Goal: Task Accomplishment & Management: Use online tool/utility

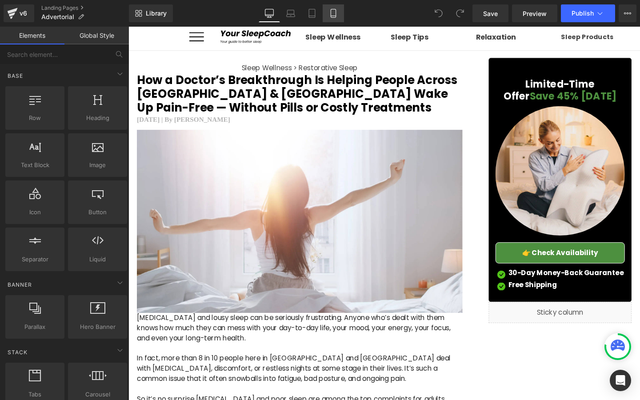
click at [332, 20] on link "Mobile" at bounding box center [333, 13] width 21 height 18
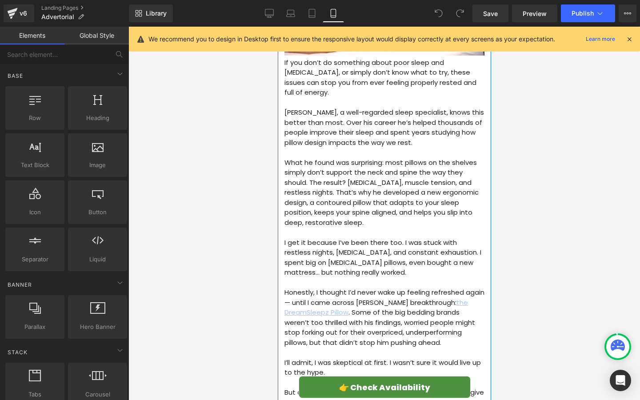
scroll to position [559, 0]
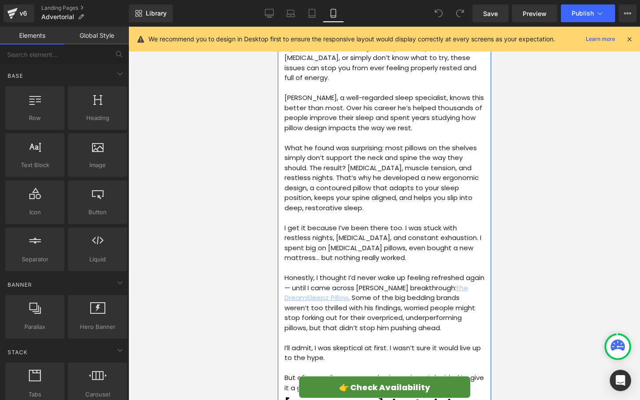
click at [379, 273] on p "Honestly, I thought I’d never wake up feeling refreshed again — until I came ac…" at bounding box center [384, 303] width 200 height 60
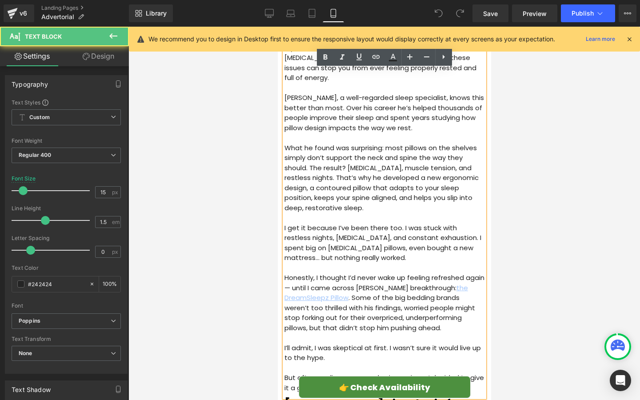
click at [335, 273] on p "Honestly, I thought I’d never wake up feeling refreshed again — until I came ac…" at bounding box center [384, 303] width 200 height 60
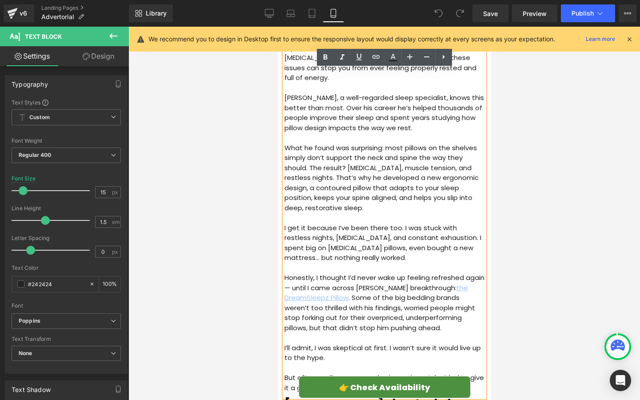
click at [313, 273] on p "Honestly, I thought I’d never wake up feeling refreshed again — until I came ac…" at bounding box center [384, 303] width 200 height 60
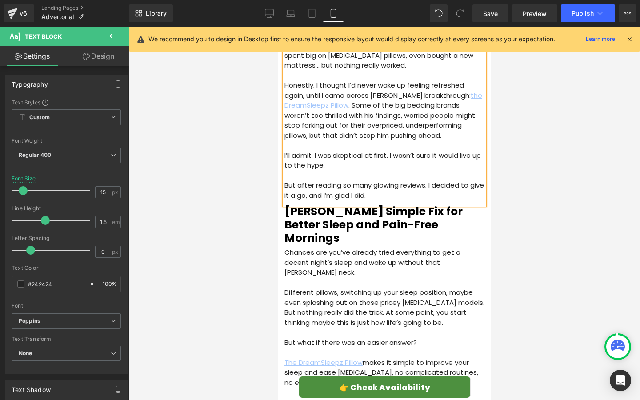
scroll to position [854, 0]
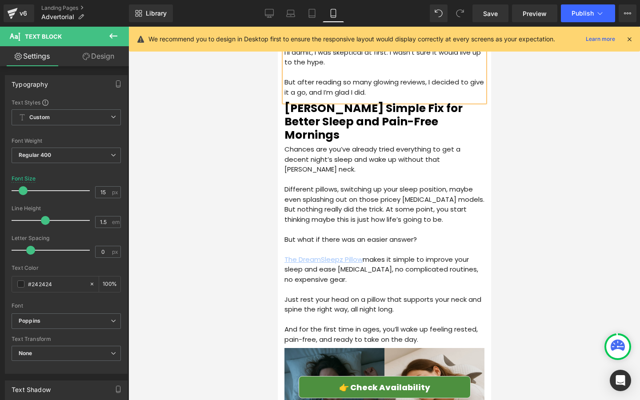
drag, startPoint x: 497, startPoint y: 10, endPoint x: 497, endPoint y: 351, distance: 341.2
click at [497, 10] on span "Save" at bounding box center [490, 13] width 15 height 9
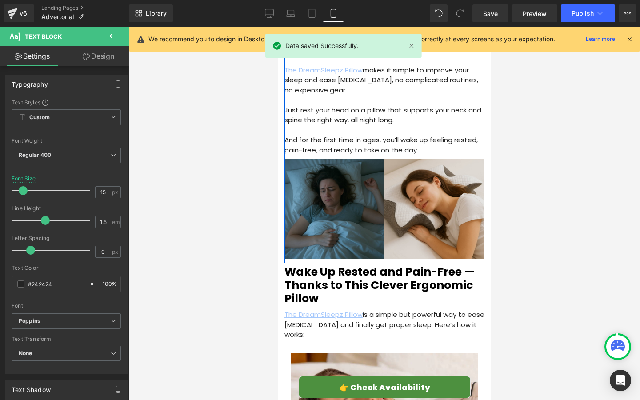
scroll to position [1059, 0]
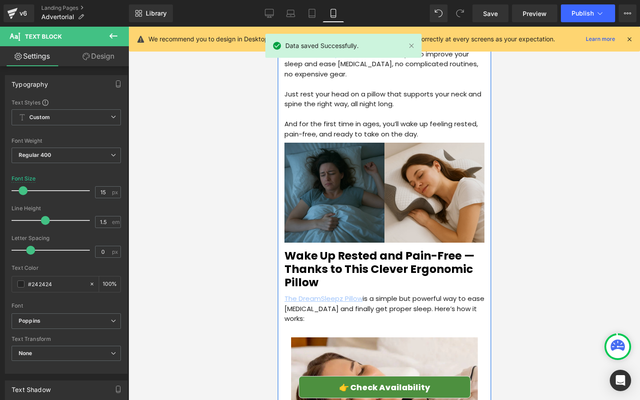
click at [461, 249] on h2 "Wake Up Rested and Pain-Free — Thanks to This Clever Ergonomic Pillow" at bounding box center [384, 269] width 200 height 40
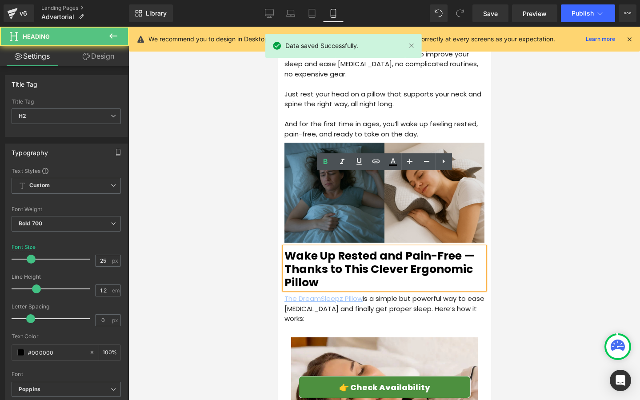
click at [469, 249] on h2 "Wake Up Rested and Pain-Free — Thanks to This Clever Ergonomic Pillow" at bounding box center [384, 269] width 200 height 40
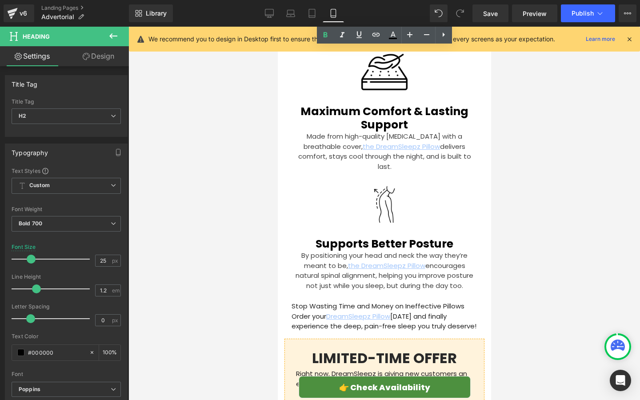
scroll to position [2624, 0]
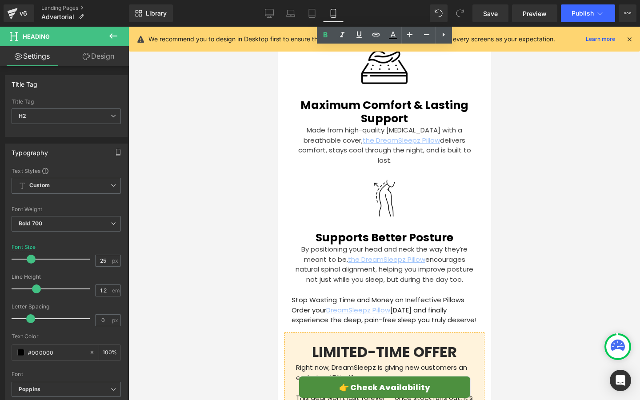
click at [401, 393] on p "This deal won’t last forever — once stock runs out, it’s gone. Order [DATE] to …" at bounding box center [383, 403] width 177 height 20
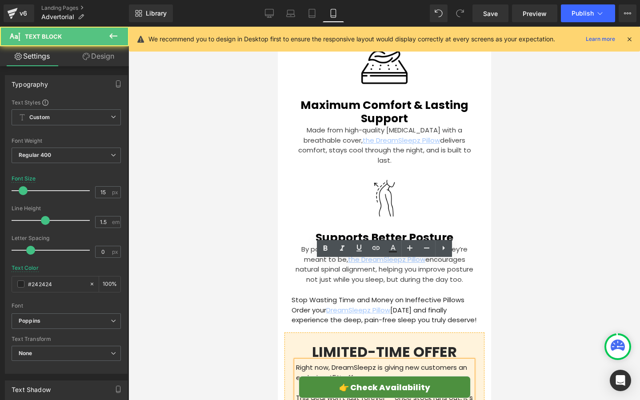
click at [398, 393] on p "This deal won’t last forever — once stock runs out, it’s gone. Order [DATE] to …" at bounding box center [383, 403] width 177 height 20
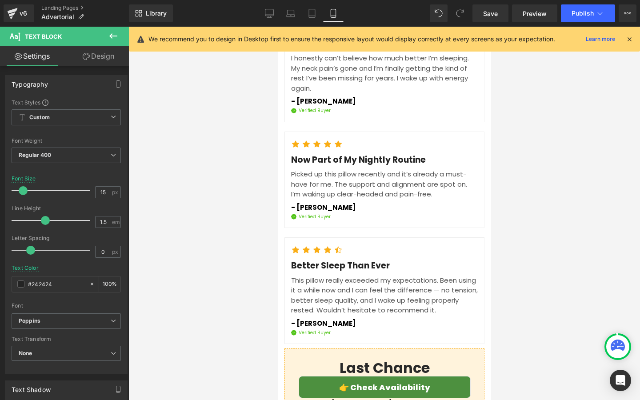
scroll to position [3446, 0]
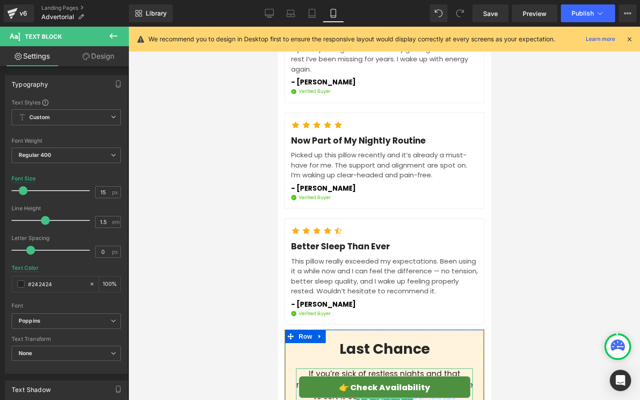
click at [331, 368] on div "If you’re sick of restless nights and that nagging [PERSON_NAME] neck, now’s th…" at bounding box center [383, 400] width 177 height 65
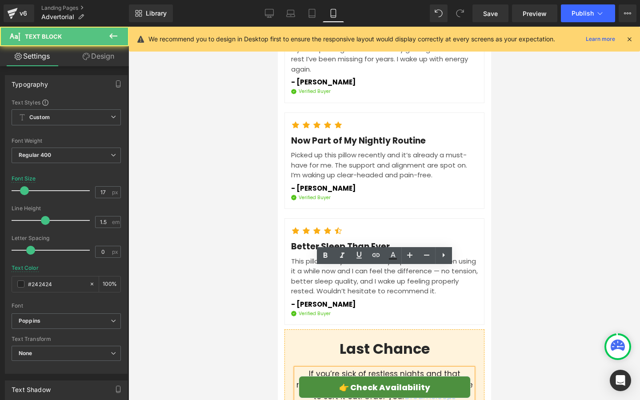
click at [331, 368] on div "If you’re sick of restless nights and that nagging [PERSON_NAME] neck, now’s th…" at bounding box center [383, 400] width 177 height 65
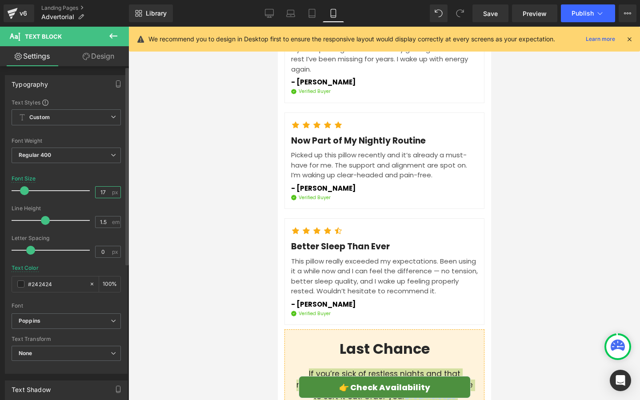
click at [105, 194] on input "17" at bounding box center [104, 192] width 16 height 11
type input "16"
click at [217, 229] on div at bounding box center [383, 213] width 511 height 373
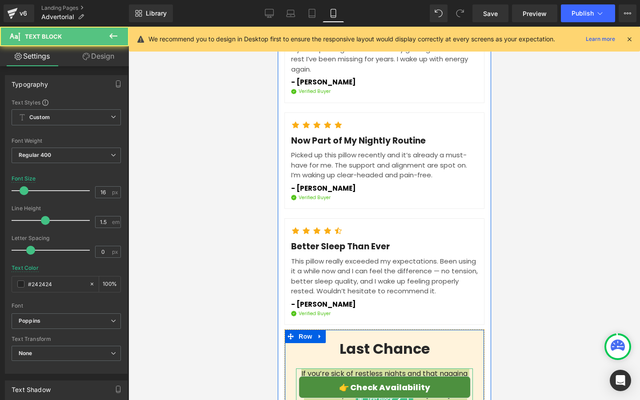
click at [310, 368] on div at bounding box center [383, 369] width 177 height 2
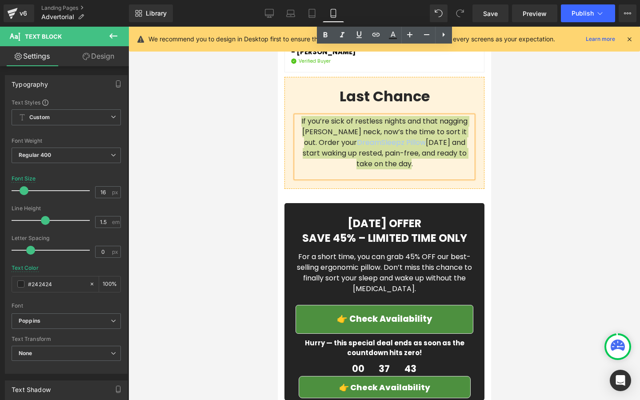
scroll to position [3723, 0]
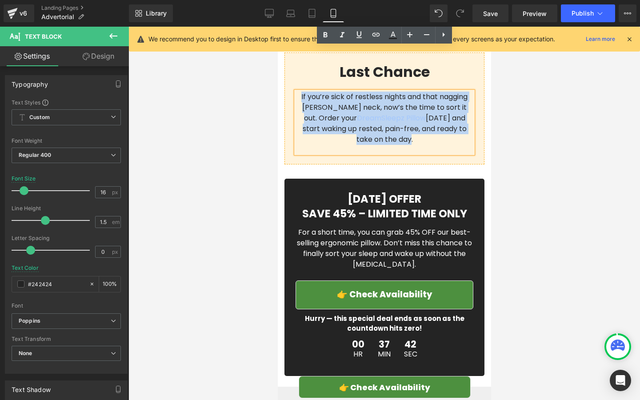
click at [333, 314] on p "Hurry — this special deal ends as soon as the countdown hits zero!" at bounding box center [384, 324] width 178 height 20
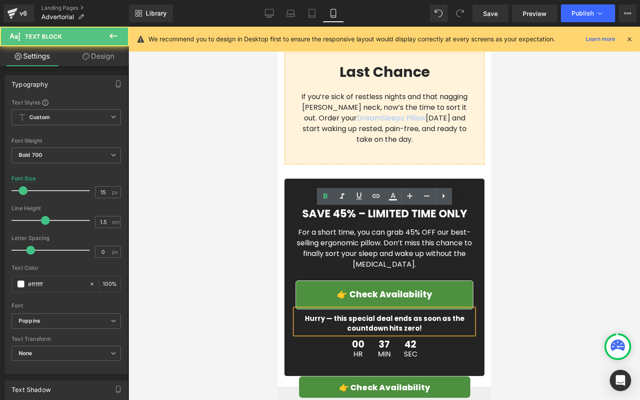
click at [335, 314] on p "Hurry — this special deal ends as soon as the countdown hits zero!" at bounding box center [384, 324] width 178 height 20
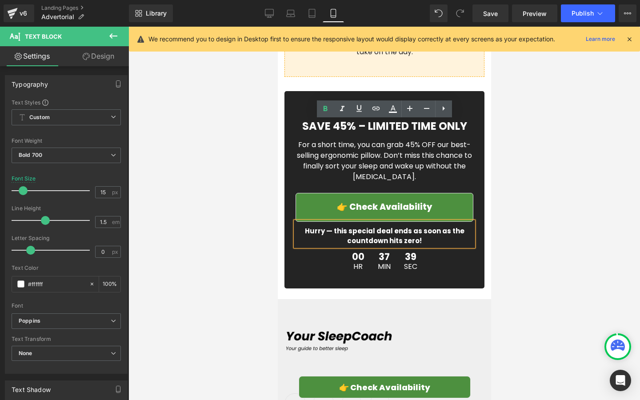
scroll to position [3808, 0]
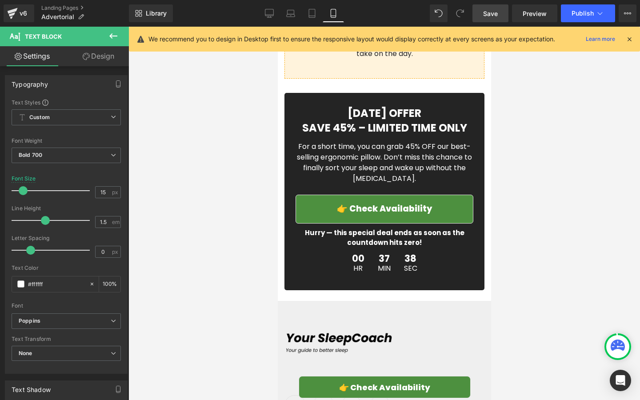
click at [486, 16] on span "Save" at bounding box center [490, 13] width 15 height 9
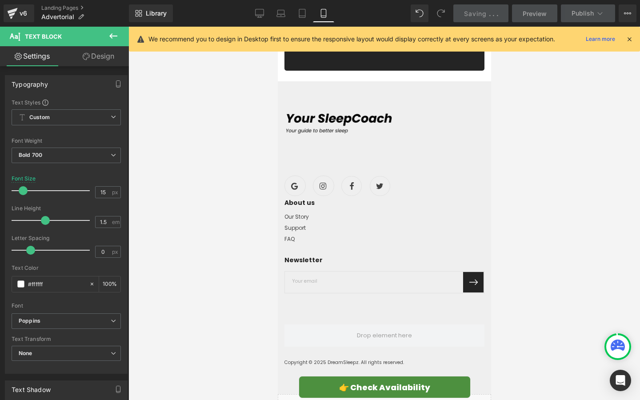
scroll to position [4046, 0]
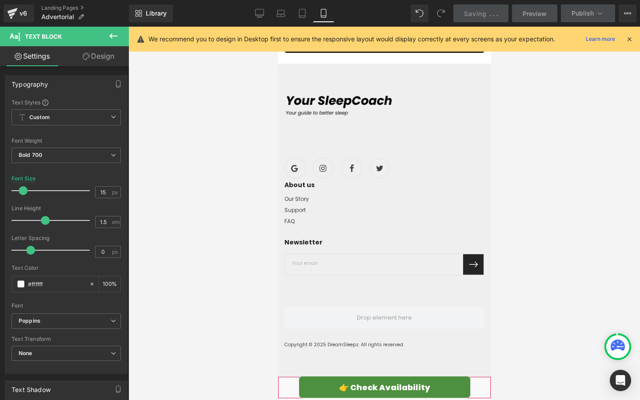
click at [456, 376] on div "Liquid" at bounding box center [383, 387] width 213 height 22
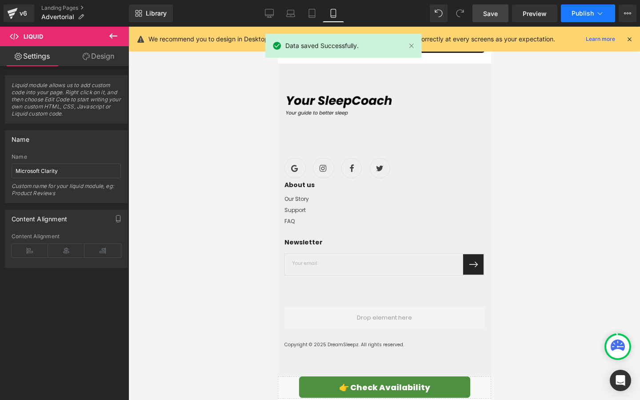
click at [587, 20] on button "Publish" at bounding box center [588, 13] width 54 height 18
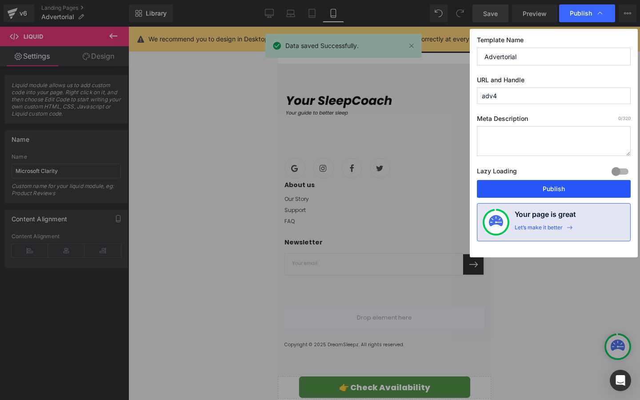
click at [540, 193] on button "Publish" at bounding box center [554, 189] width 154 height 18
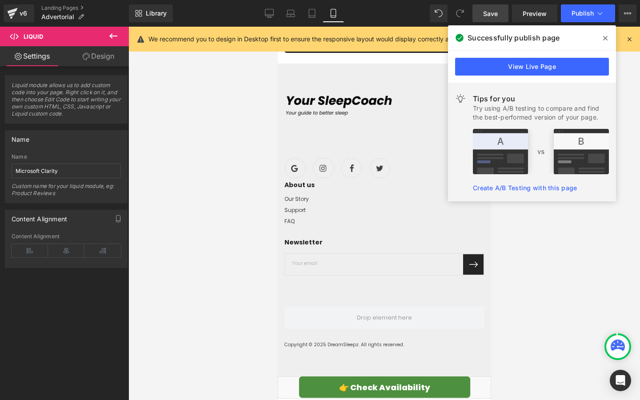
click at [599, 38] on span at bounding box center [605, 38] width 14 height 14
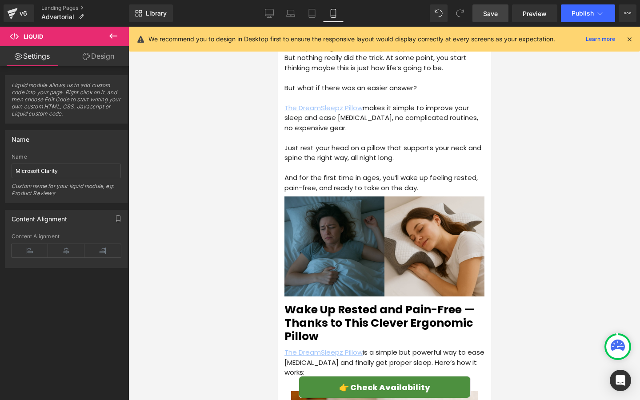
scroll to position [1025, 0]
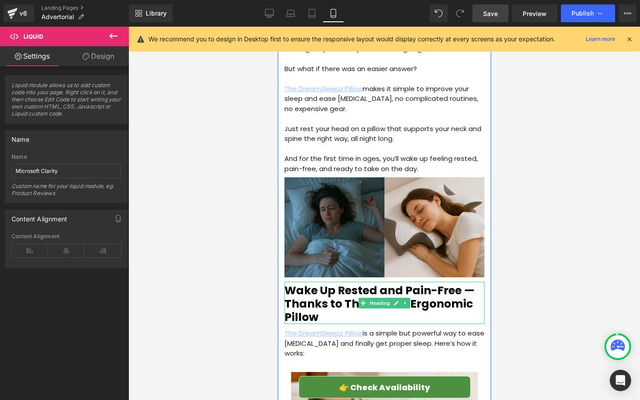
click at [319, 284] on h2 "Wake Up Rested and Pain-Free — Thanks to This Clever Ergonomic Pillow" at bounding box center [384, 304] width 200 height 40
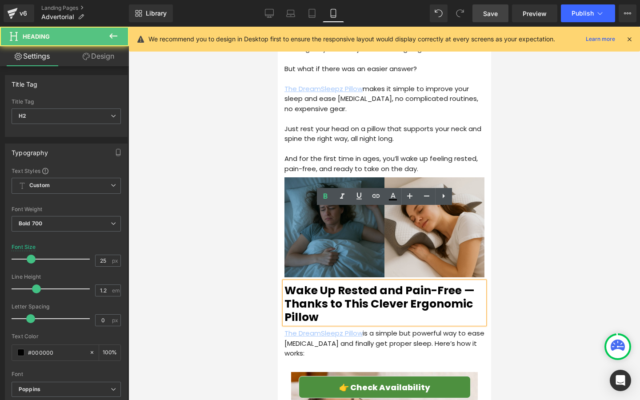
click at [420, 284] on h2 "Wake Up Rested and Pain-Free — Thanks to This Clever Ergonomic Pillow" at bounding box center [384, 304] width 200 height 40
click at [473, 284] on h2 "Wake Up Rested and Pain-Free — Thanks to This Clever Ergonomic Pillow" at bounding box center [384, 304] width 200 height 40
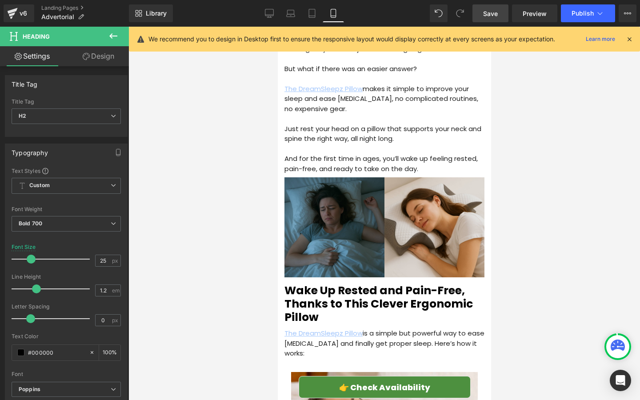
click at [495, 17] on span "Save" at bounding box center [490, 13] width 15 height 9
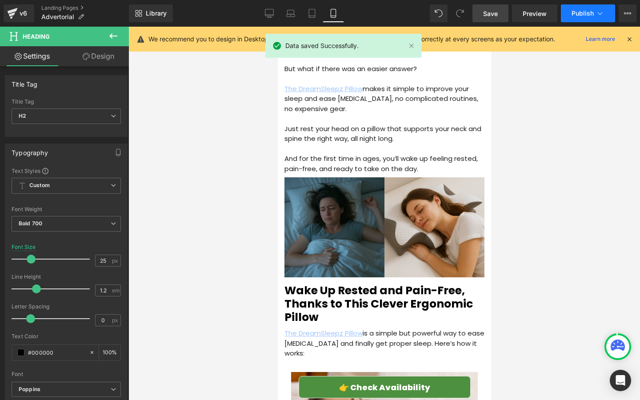
click at [579, 14] on span "Publish" at bounding box center [582, 13] width 22 height 7
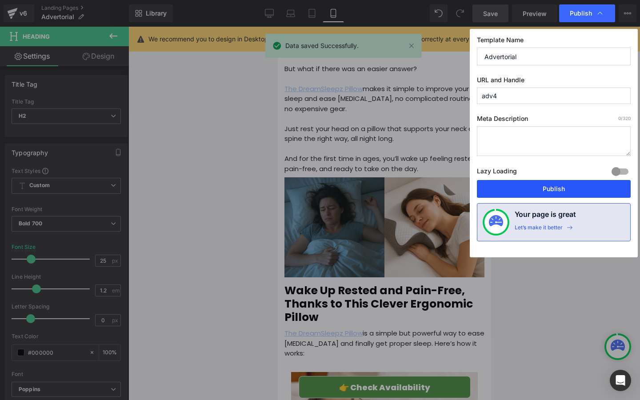
click at [517, 192] on button "Publish" at bounding box center [554, 189] width 154 height 18
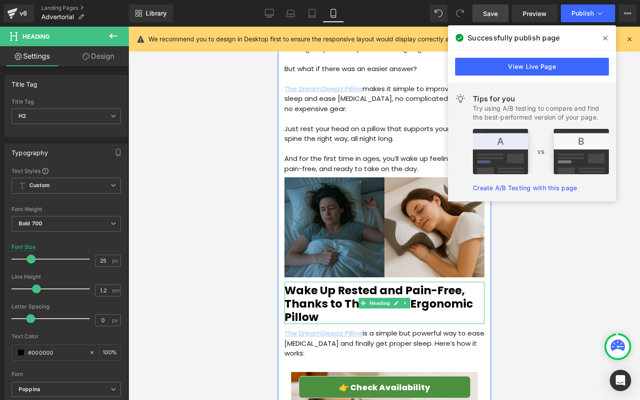
click at [289, 284] on h2 "Wake Up Rested and Pain-Free, Thanks to This Clever Ergonomic Pillow" at bounding box center [384, 304] width 200 height 40
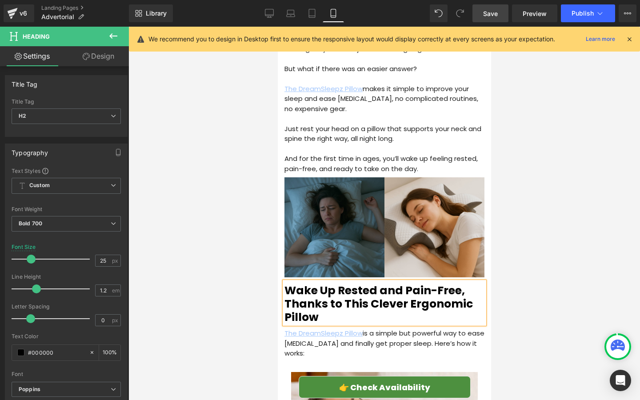
click at [490, 13] on span "Save" at bounding box center [490, 13] width 15 height 9
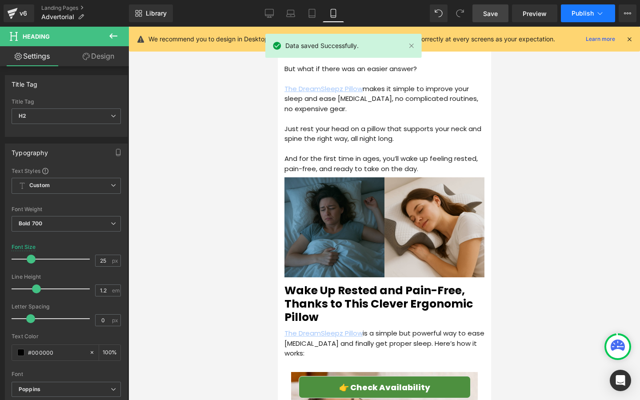
click at [573, 14] on span "Publish" at bounding box center [582, 13] width 22 height 7
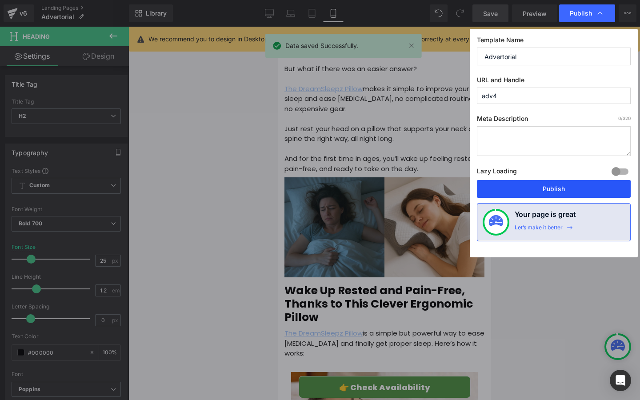
click at [547, 183] on button "Publish" at bounding box center [554, 189] width 154 height 18
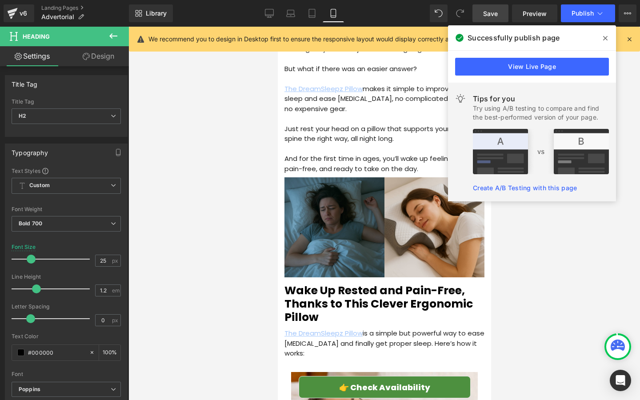
click at [605, 36] on icon at bounding box center [605, 38] width 4 height 7
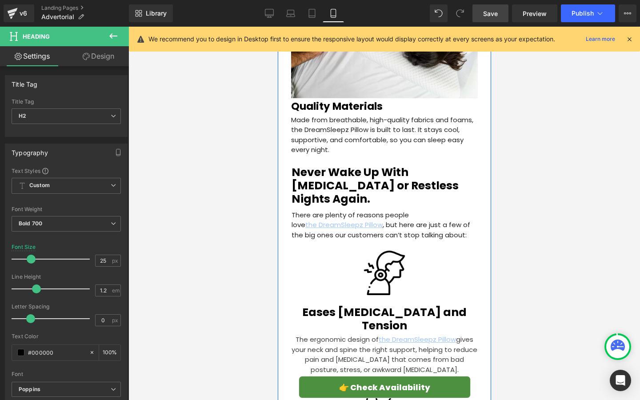
scroll to position [1987, 0]
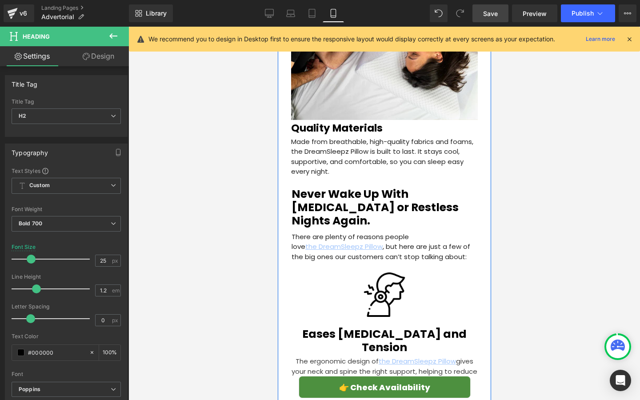
click at [283, 157] on div "Sleep Wellness > Restorative Sleep Heading How a Doctor’s Breakthrough Is Helpi…" at bounding box center [383, 102] width 213 height 4020
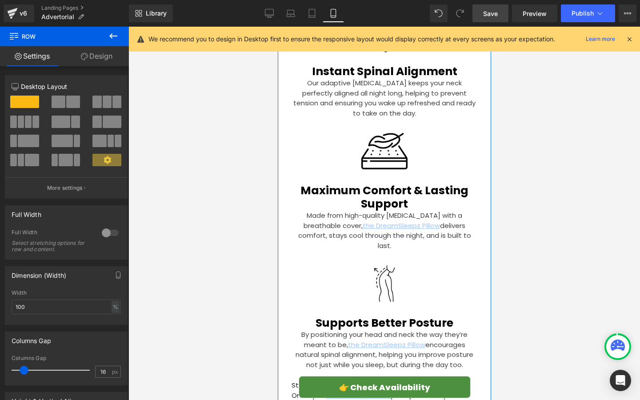
scroll to position [2566, 0]
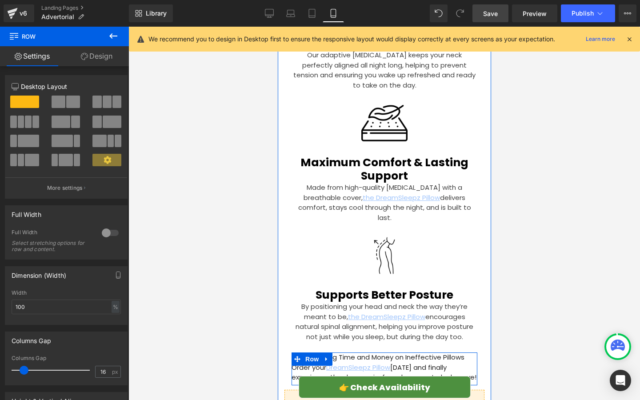
click at [306, 352] on p "Stop Wasting Time and Money on Ineffective Pillows Order your DreamSleepz Pillo…" at bounding box center [384, 367] width 186 height 30
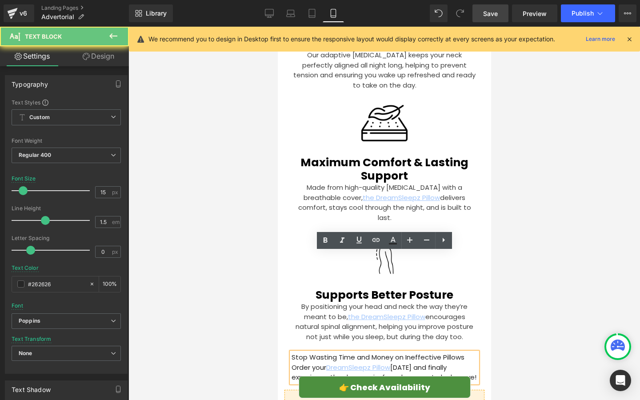
click at [307, 352] on p "Stop Wasting Time and Money on Ineffective Pillows Order your DreamSleepz Pillo…" at bounding box center [384, 367] width 186 height 30
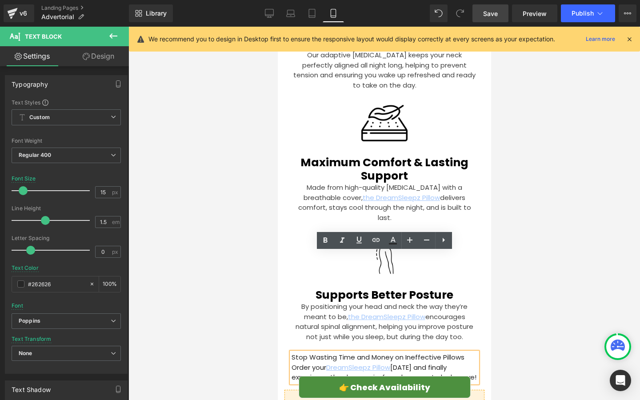
click at [311, 352] on p "Stop Wasting Time and Money on Ineffective Pillows Order your DreamSleepz Pillo…" at bounding box center [384, 367] width 186 height 30
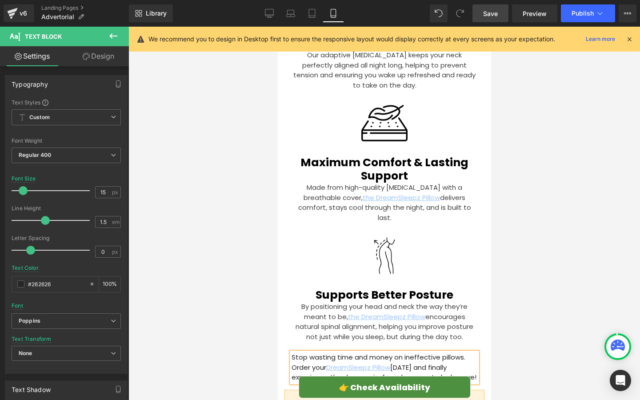
click at [291, 352] on div "Stop wasting time and money on ineffective pillows. Order your DreamSleepz Pill…" at bounding box center [384, 367] width 186 height 30
click at [291, 352] on p "Stop wasting time and money on ineffective pillows. Order your DreamSleepz Pill…" at bounding box center [384, 367] width 186 height 30
drag, startPoint x: 491, startPoint y: 3, endPoint x: 491, endPoint y: 344, distance: 341.2
click at [491, 3] on div "Library Mobile Desktop Laptop Tablet Mobile Save Preview Publish Scheduled View…" at bounding box center [384, 13] width 511 height 27
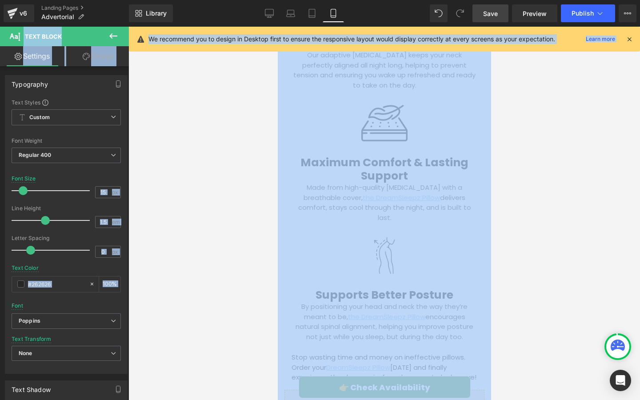
click at [490, 16] on span "Save" at bounding box center [490, 13] width 15 height 9
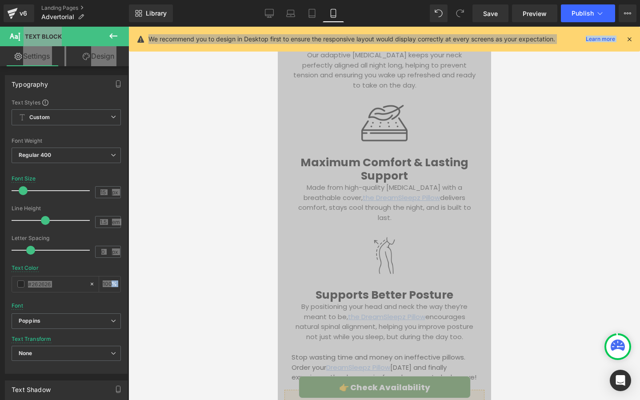
click at [473, 233] on div at bounding box center [384, 255] width 186 height 44
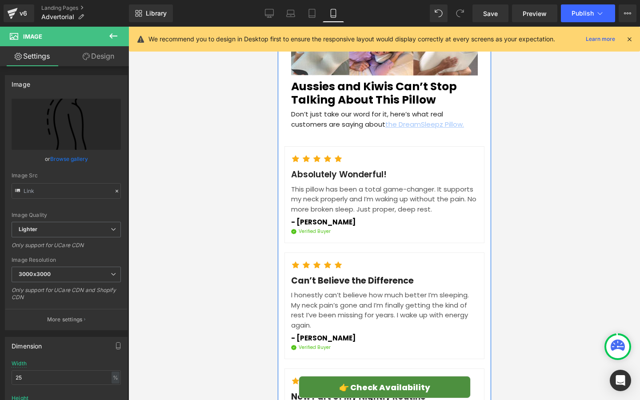
scroll to position [3190, 0]
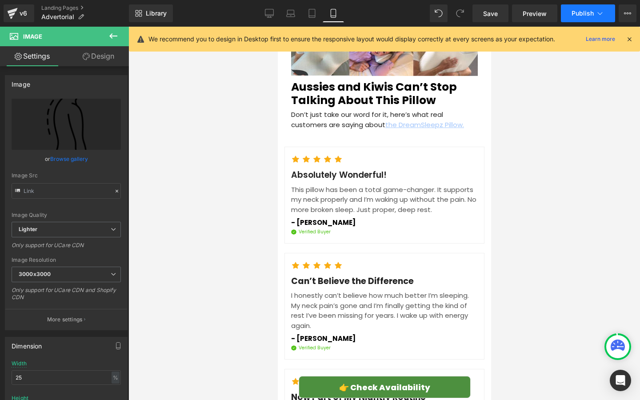
click at [575, 17] on span "Publish" at bounding box center [582, 13] width 22 height 7
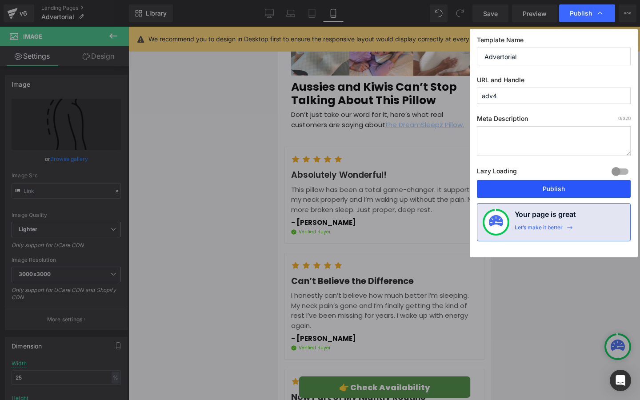
click at [508, 186] on button "Publish" at bounding box center [554, 189] width 154 height 18
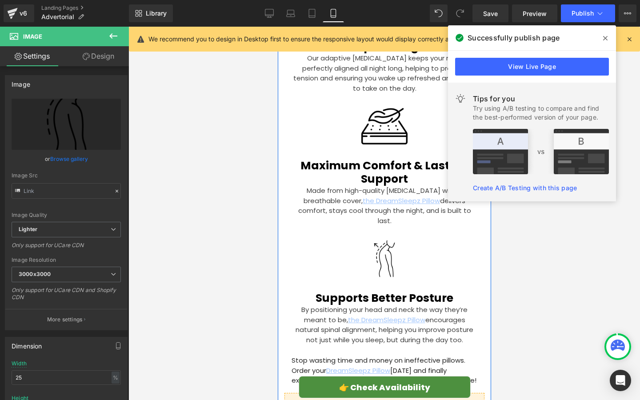
scroll to position [2576, 0]
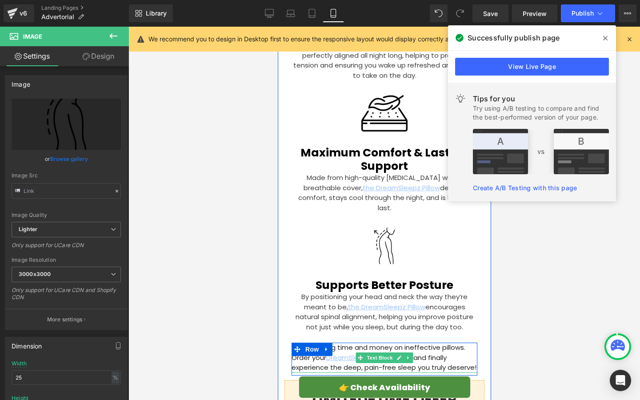
click at [308, 343] on p "Stop wasting time and money on ineffective pillows. Order your DreamSleepz Pill…" at bounding box center [384, 358] width 186 height 30
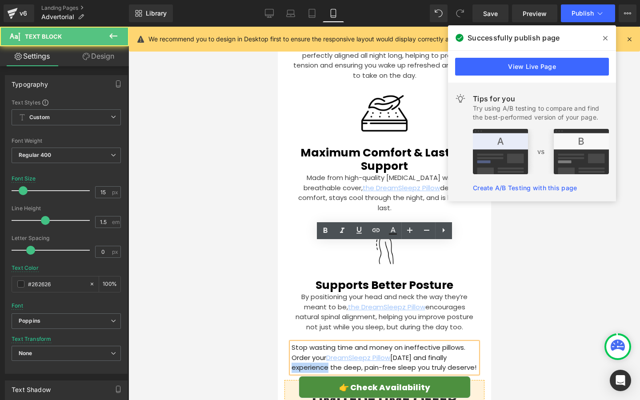
click at [308, 343] on p "Stop wasting time and money on ineffective pillows. Order your DreamSleepz Pill…" at bounding box center [384, 358] width 186 height 30
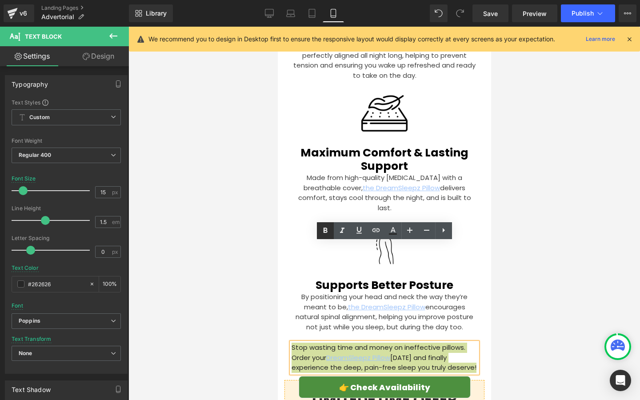
click at [329, 233] on icon at bounding box center [325, 230] width 11 height 11
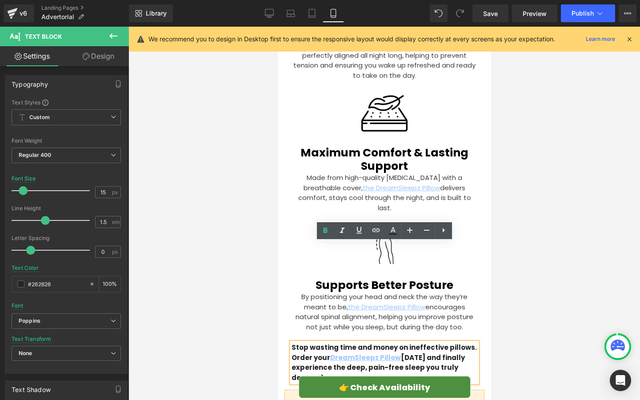
click at [229, 246] on div at bounding box center [383, 213] width 511 height 373
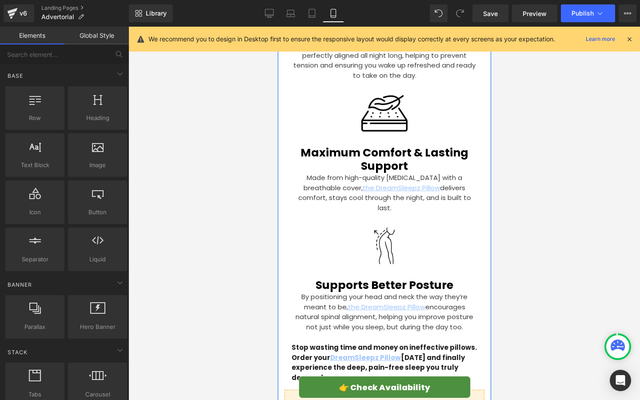
click at [405, 343] on p "Stop wasting time and money on ineffective pillows. Order your DreamSleepz Pill…" at bounding box center [384, 363] width 186 height 40
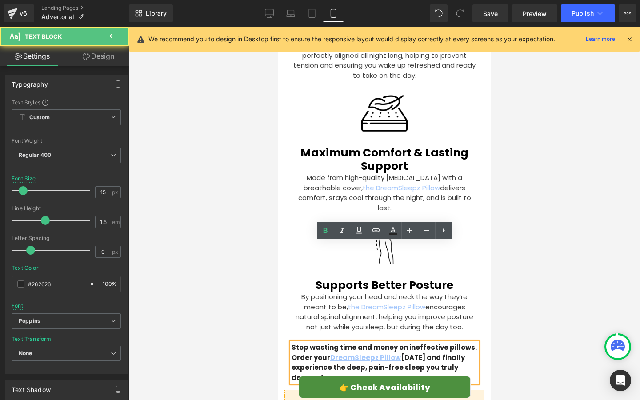
click at [405, 343] on p "Stop wasting time and money on ineffective pillows. Order your DreamSleepz Pill…" at bounding box center [384, 363] width 186 height 40
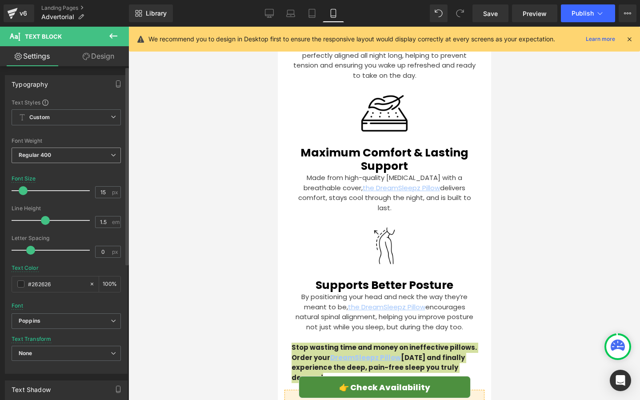
click at [67, 149] on span "Regular 400" at bounding box center [66, 155] width 109 height 16
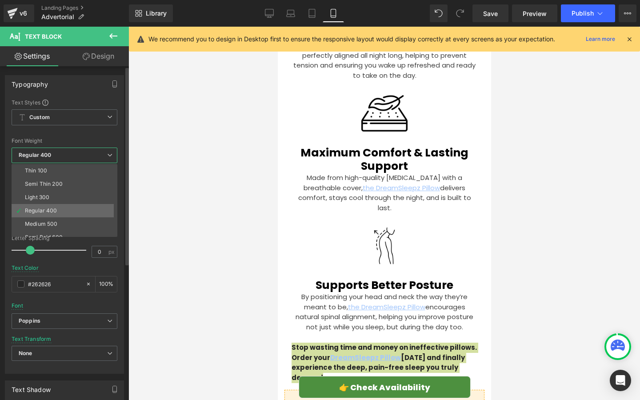
scroll to position [58, 0]
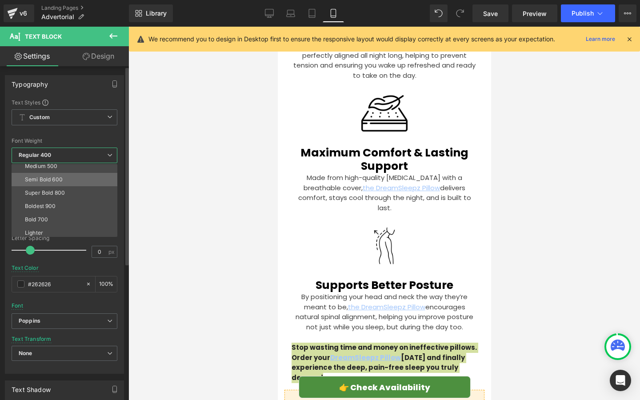
click at [70, 182] on li "Semi Bold 600" at bounding box center [67, 179] width 110 height 13
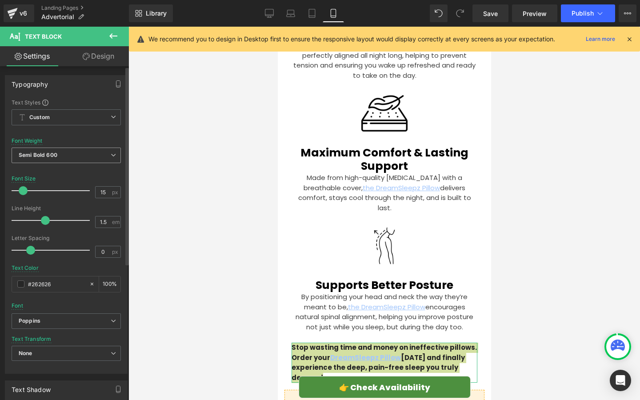
click at [106, 155] on span "Semi Bold 600" at bounding box center [66, 155] width 109 height 16
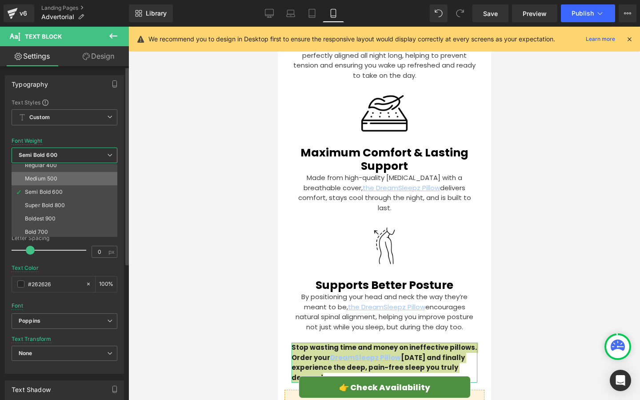
scroll to position [34, 0]
click at [92, 176] on li "Regular 400" at bounding box center [67, 176] width 110 height 13
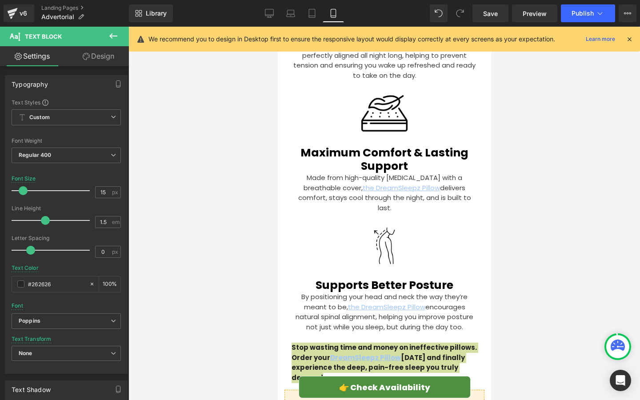
click at [163, 205] on div at bounding box center [383, 213] width 511 height 373
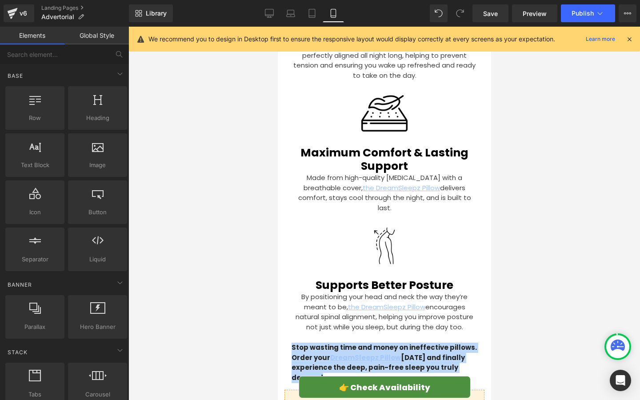
click at [307, 343] on strong "Stop wasting time and money on ineffective pillows. Order your DreamSleepz Pill…" at bounding box center [383, 363] width 185 height 40
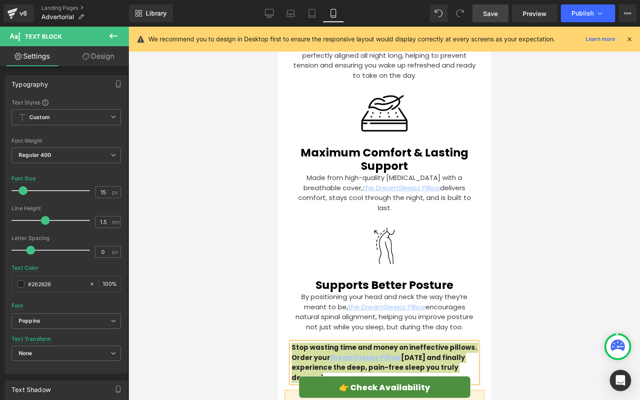
click at [496, 18] on link "Save" at bounding box center [490, 13] width 36 height 18
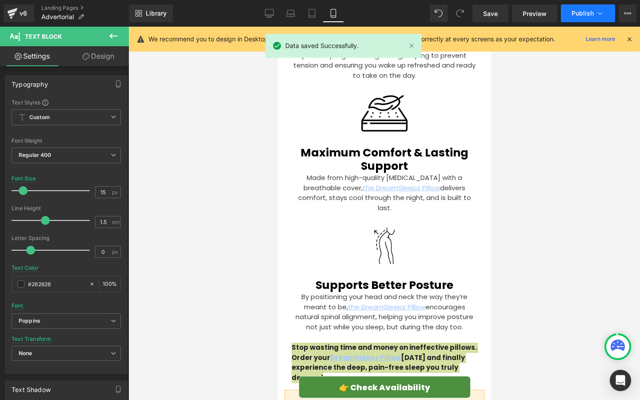
click at [574, 12] on span "Publish" at bounding box center [582, 13] width 22 height 7
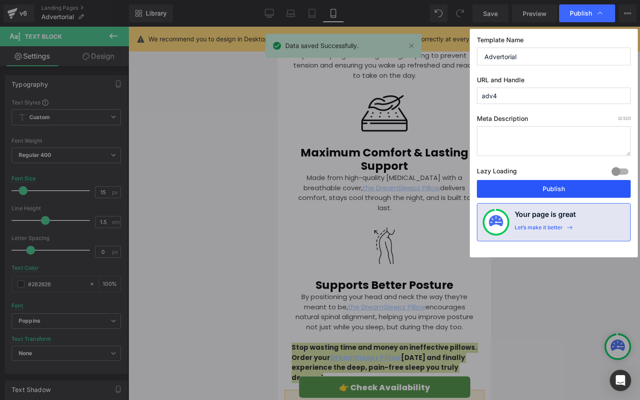
click at [541, 192] on button "Publish" at bounding box center [554, 189] width 154 height 18
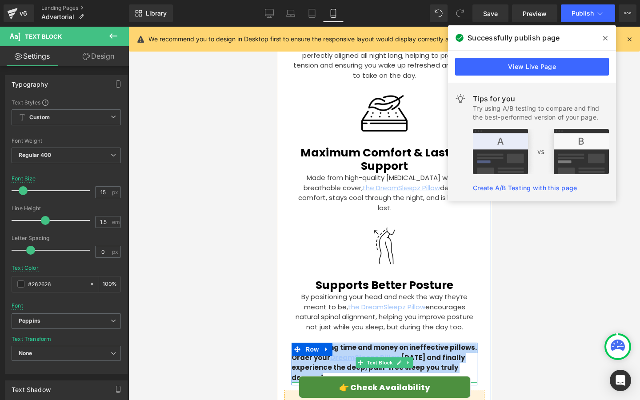
click at [315, 343] on strong "Stop wasting time and money on ineffective pillows. Order your DreamSleepz Pill…" at bounding box center [383, 363] width 185 height 40
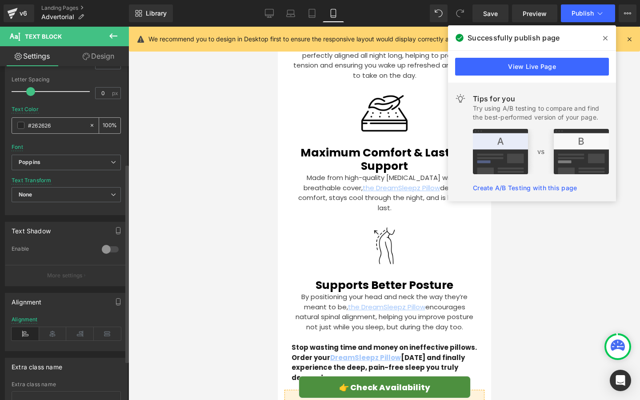
scroll to position [163, 0]
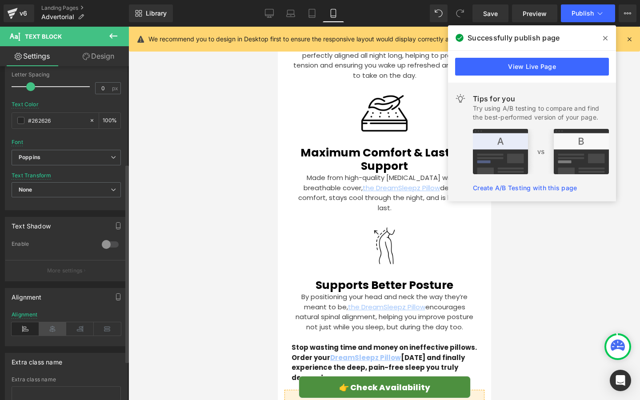
click at [55, 326] on icon at bounding box center [53, 328] width 28 height 13
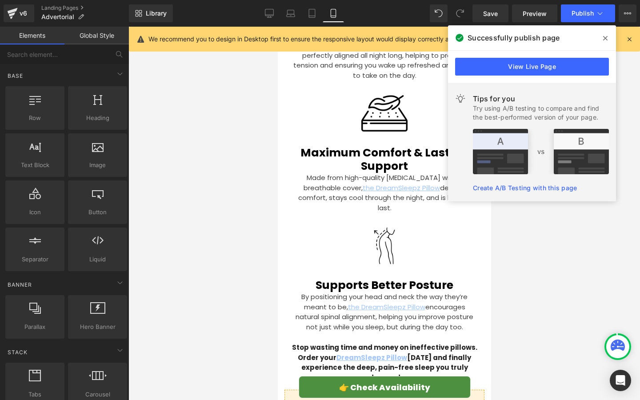
click at [195, 303] on div at bounding box center [383, 213] width 511 height 373
click at [497, 11] on span "Save" at bounding box center [490, 13] width 15 height 9
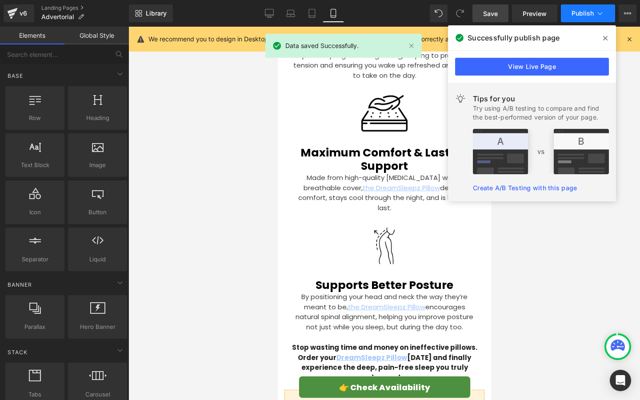
click at [568, 11] on button "Publish" at bounding box center [588, 13] width 54 height 18
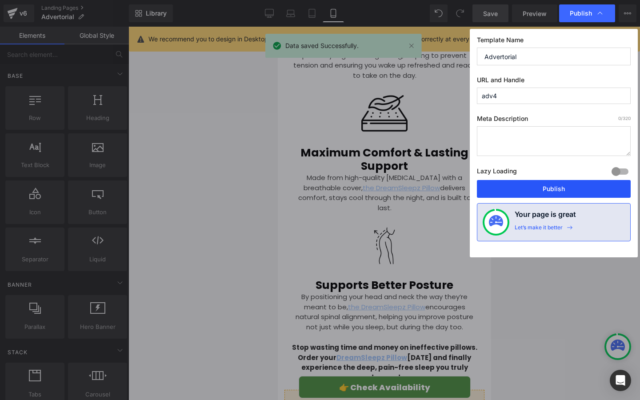
click at [526, 184] on button "Publish" at bounding box center [554, 189] width 154 height 18
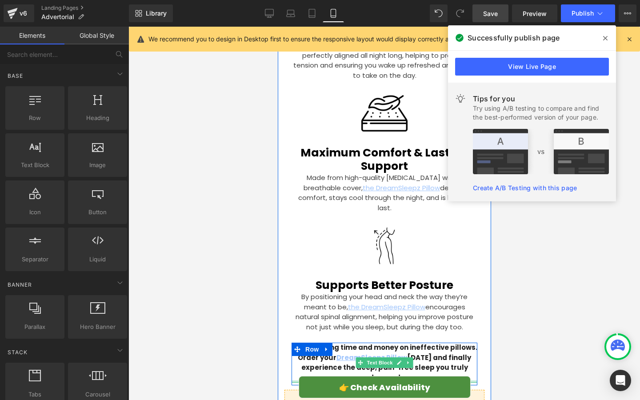
click at [428, 380] on div at bounding box center [384, 381] width 186 height 2
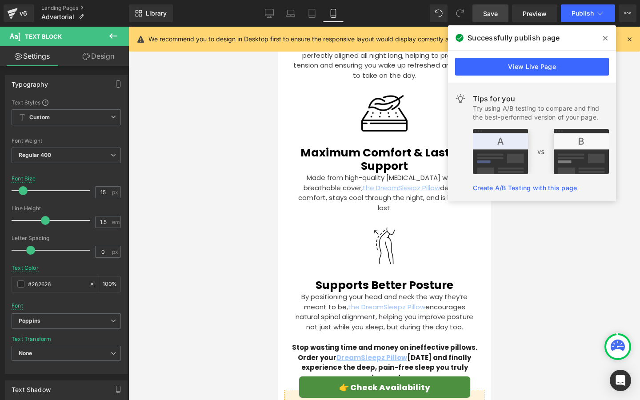
click at [89, 53] on link "Design" at bounding box center [98, 56] width 64 height 20
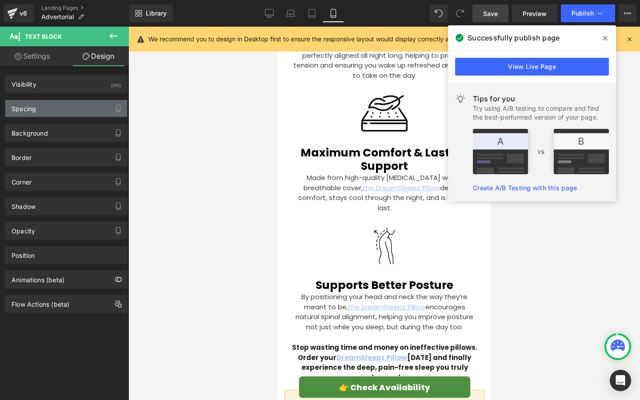
click at [58, 116] on div "Spacing" at bounding box center [66, 108] width 122 height 17
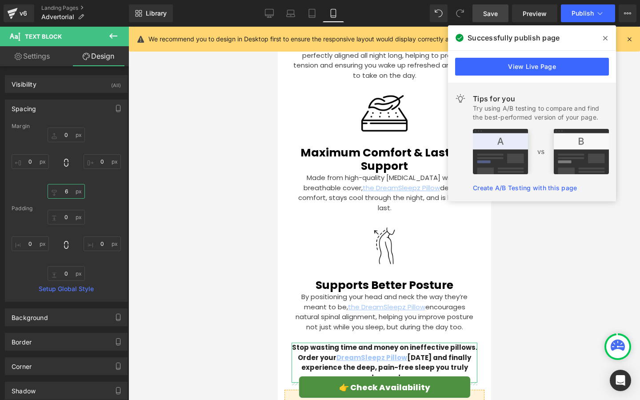
click at [66, 188] on input "6" at bounding box center [66, 191] width 37 height 15
click at [67, 191] on input "6" at bounding box center [66, 191] width 37 height 15
type input "12"
click at [212, 221] on div at bounding box center [383, 213] width 511 height 373
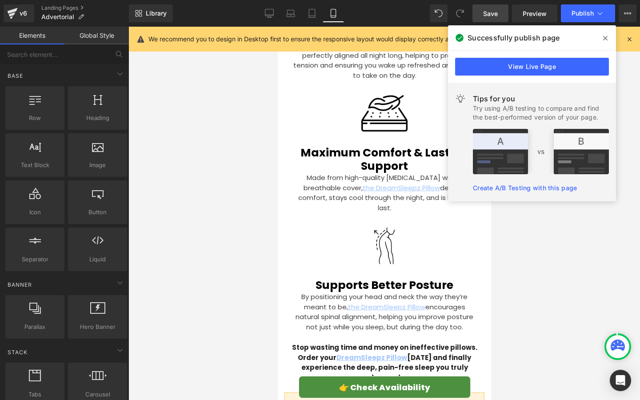
click at [486, 13] on span "Save" at bounding box center [490, 13] width 15 height 9
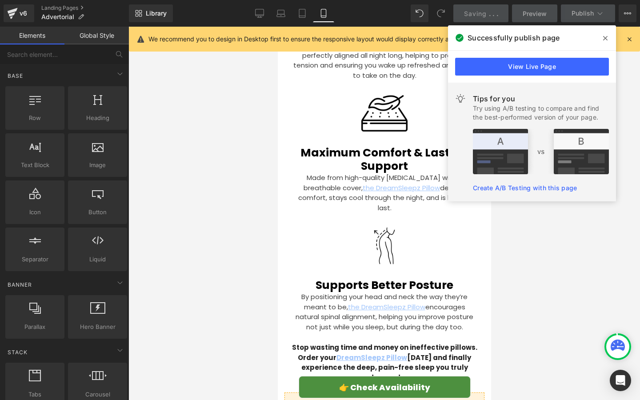
click at [605, 37] on icon at bounding box center [605, 38] width 4 height 7
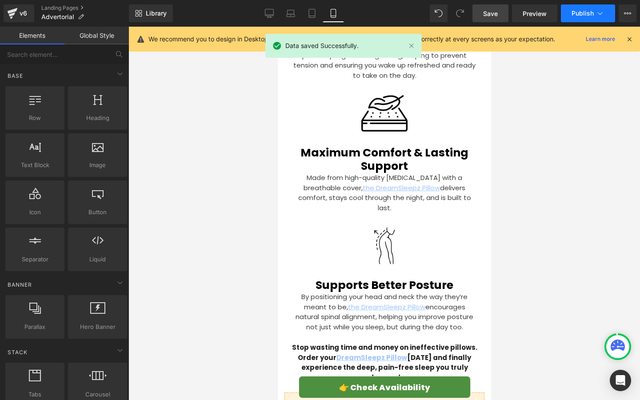
click at [581, 12] on span "Publish" at bounding box center [582, 13] width 22 height 7
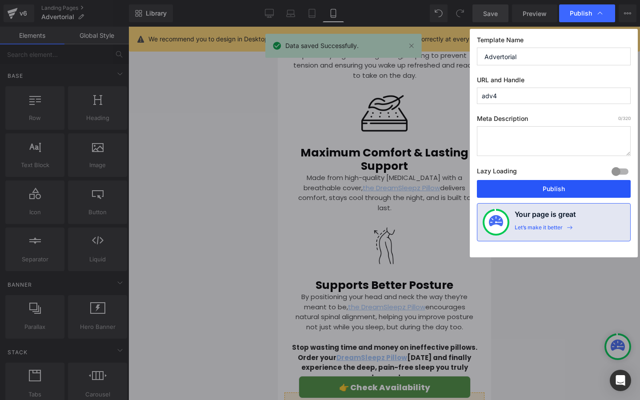
click at [562, 185] on button "Publish" at bounding box center [554, 189] width 154 height 18
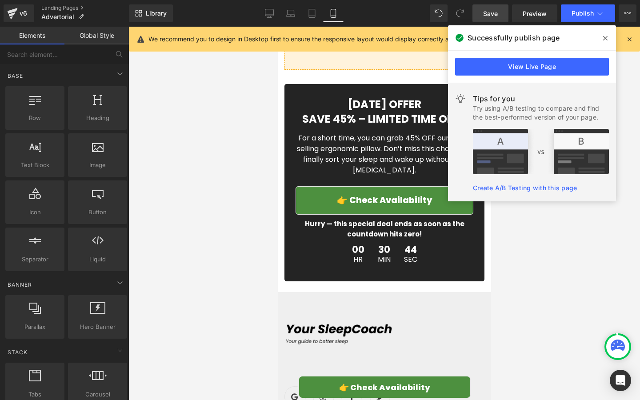
scroll to position [3789, 0]
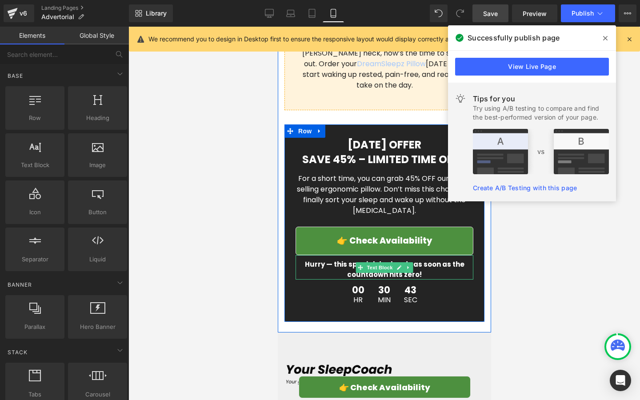
click at [337, 259] on p "Hurry — this special deal ends as soon as the countdown hits zero!" at bounding box center [384, 269] width 178 height 20
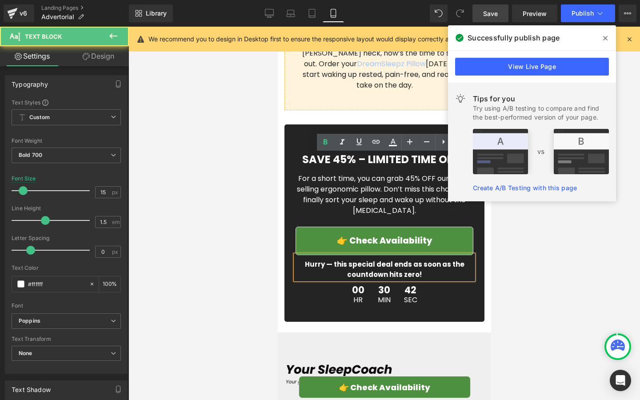
click at [335, 259] on p "Hurry — this special deal ends as soon as the countdown hits zero!" at bounding box center [384, 269] width 178 height 20
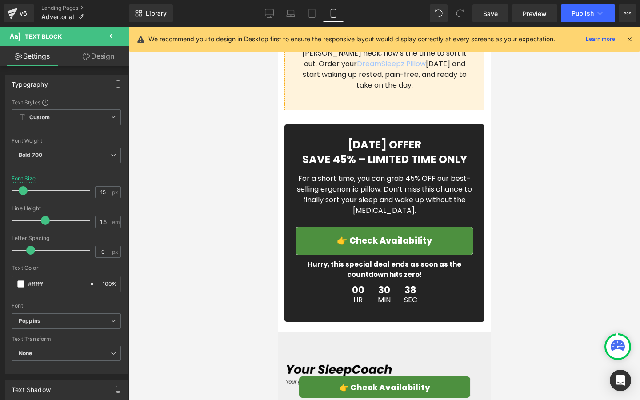
drag, startPoint x: 493, startPoint y: 10, endPoint x: 493, endPoint y: 351, distance: 341.2
click at [493, 10] on span "Save" at bounding box center [490, 13] width 15 height 9
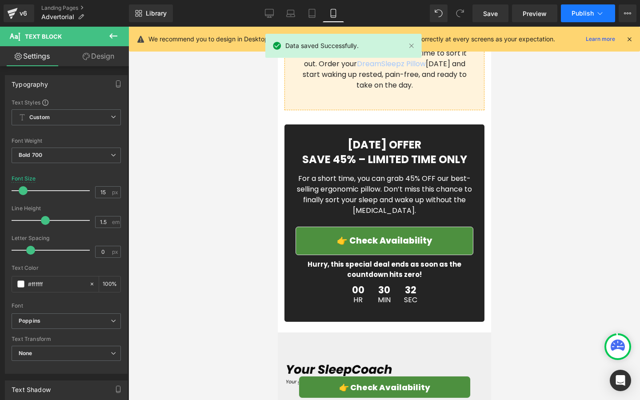
click at [575, 13] on span "Publish" at bounding box center [582, 13] width 22 height 7
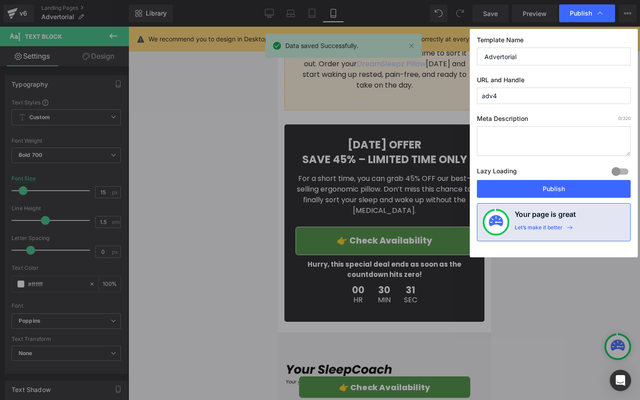
click at [531, 179] on div "Lazy Loading Build Upgrade plan to unlock" at bounding box center [554, 172] width 154 height 15
click at [531, 186] on button "Publish" at bounding box center [554, 189] width 154 height 18
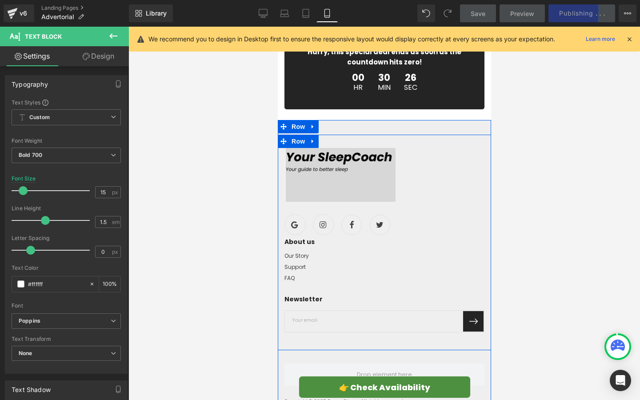
scroll to position [4111, 0]
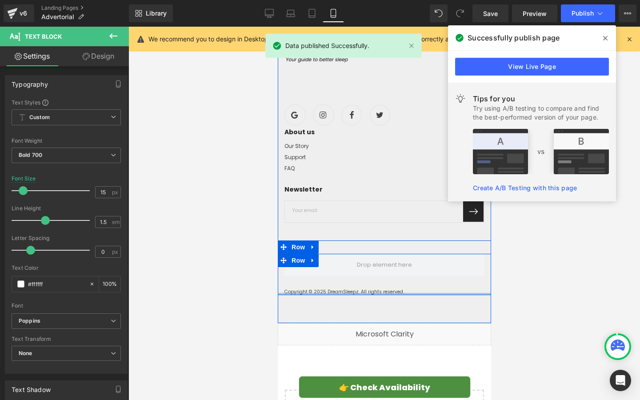
click at [353, 293] on div at bounding box center [383, 294] width 213 height 2
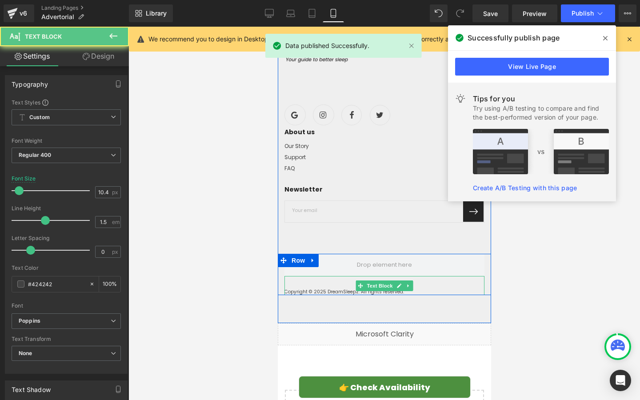
click at [352, 288] on p "Copyright © 2025 DreamSleepz. All rights reserved." at bounding box center [384, 291] width 200 height 7
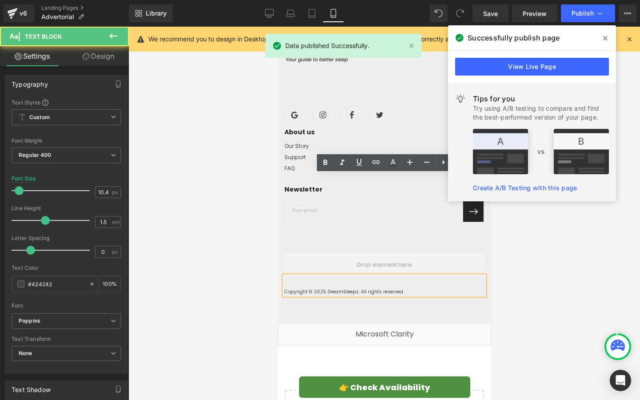
click at [355, 288] on p "Copyright © 2025 DreamSleepz. All rights reserved." at bounding box center [384, 291] width 200 height 7
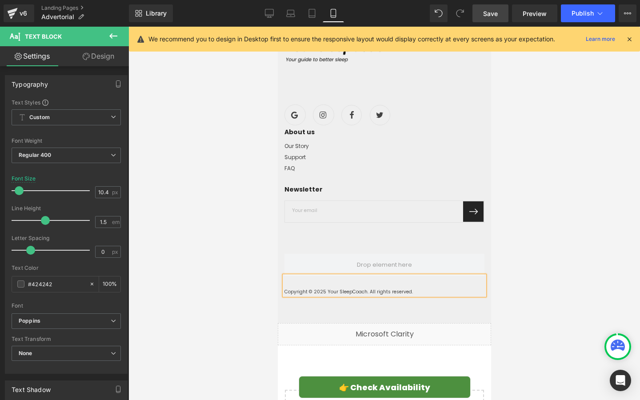
click at [490, 16] on span "Save" at bounding box center [490, 13] width 15 height 9
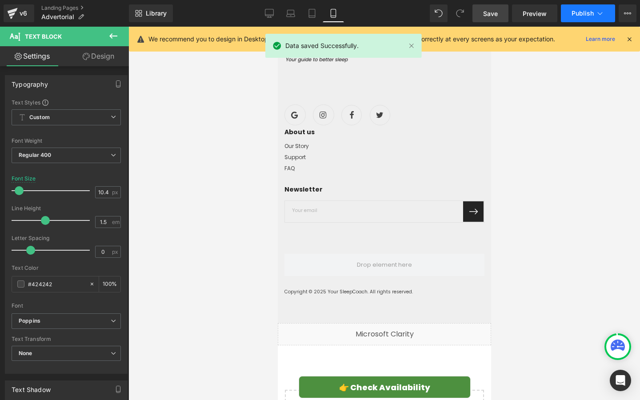
click at [574, 15] on span "Publish" at bounding box center [582, 13] width 22 height 7
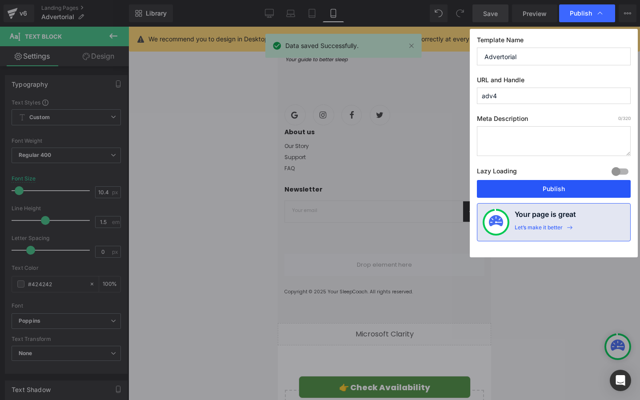
click at [538, 185] on button "Publish" at bounding box center [554, 189] width 154 height 18
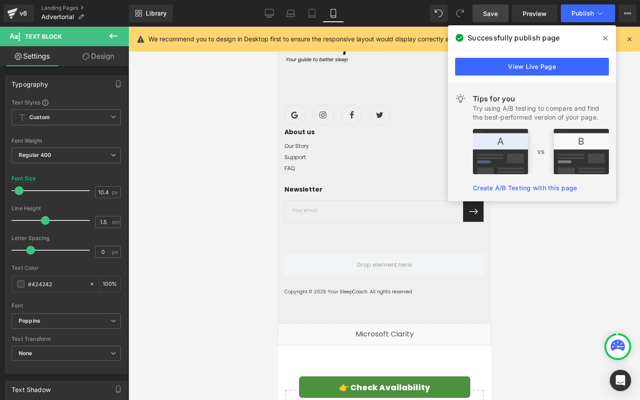
click at [607, 47] on div "Successfully publish page" at bounding box center [532, 37] width 168 height 25
click at [607, 37] on span at bounding box center [605, 38] width 14 height 14
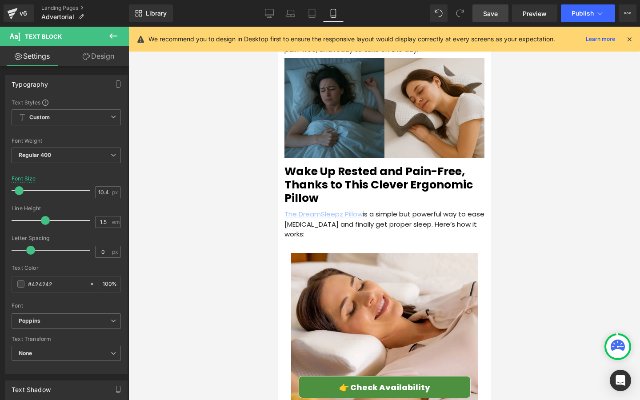
scroll to position [1263, 0]
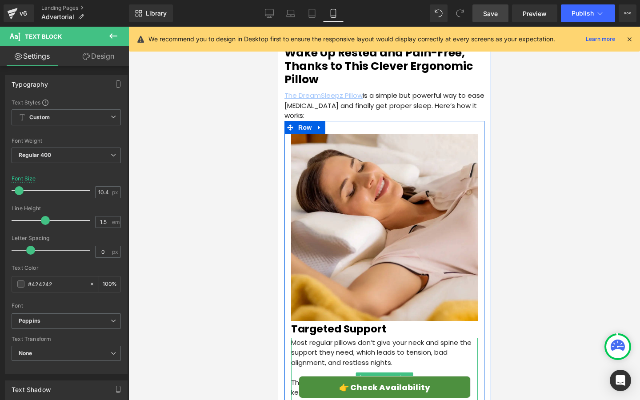
click at [326, 367] on p at bounding box center [384, 372] width 187 height 10
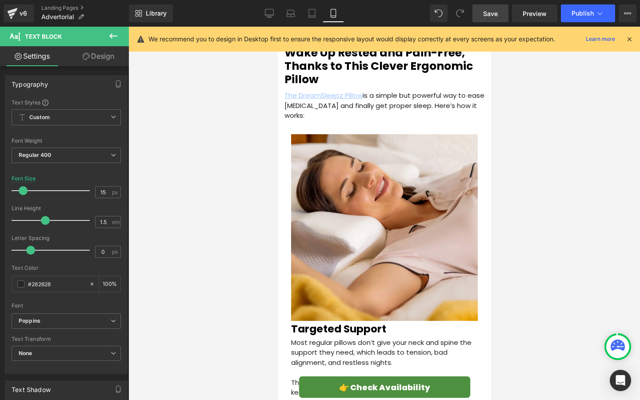
click at [496, 20] on link "Save" at bounding box center [490, 13] width 36 height 18
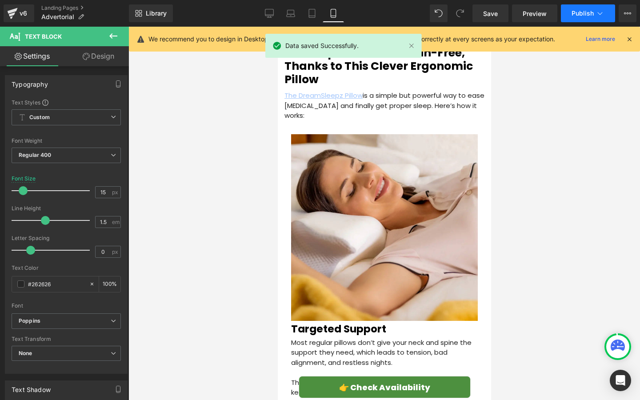
click at [578, 11] on span "Publish" at bounding box center [582, 13] width 22 height 7
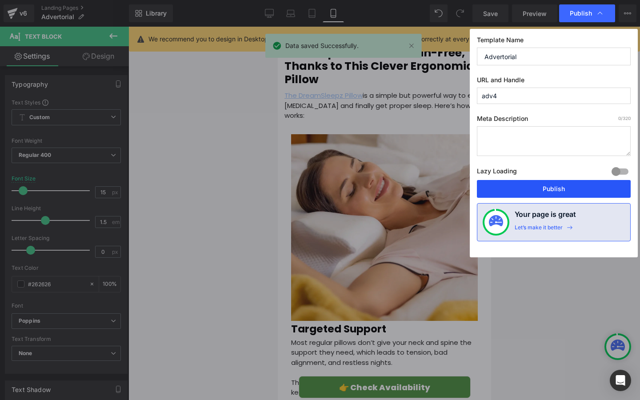
click at [530, 190] on button "Publish" at bounding box center [554, 189] width 154 height 18
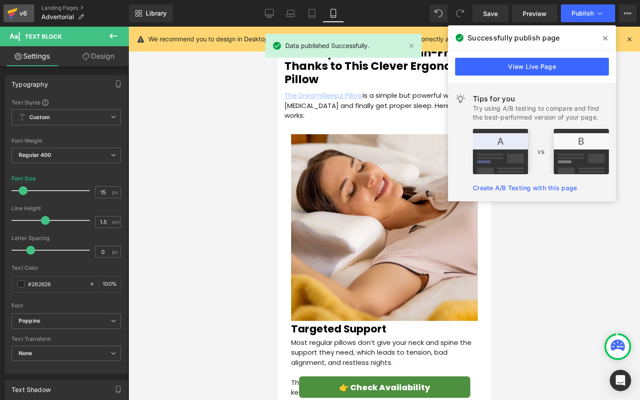
click at [28, 18] on div "v6" at bounding box center [23, 14] width 11 height 12
